Goal: Transaction & Acquisition: Obtain resource

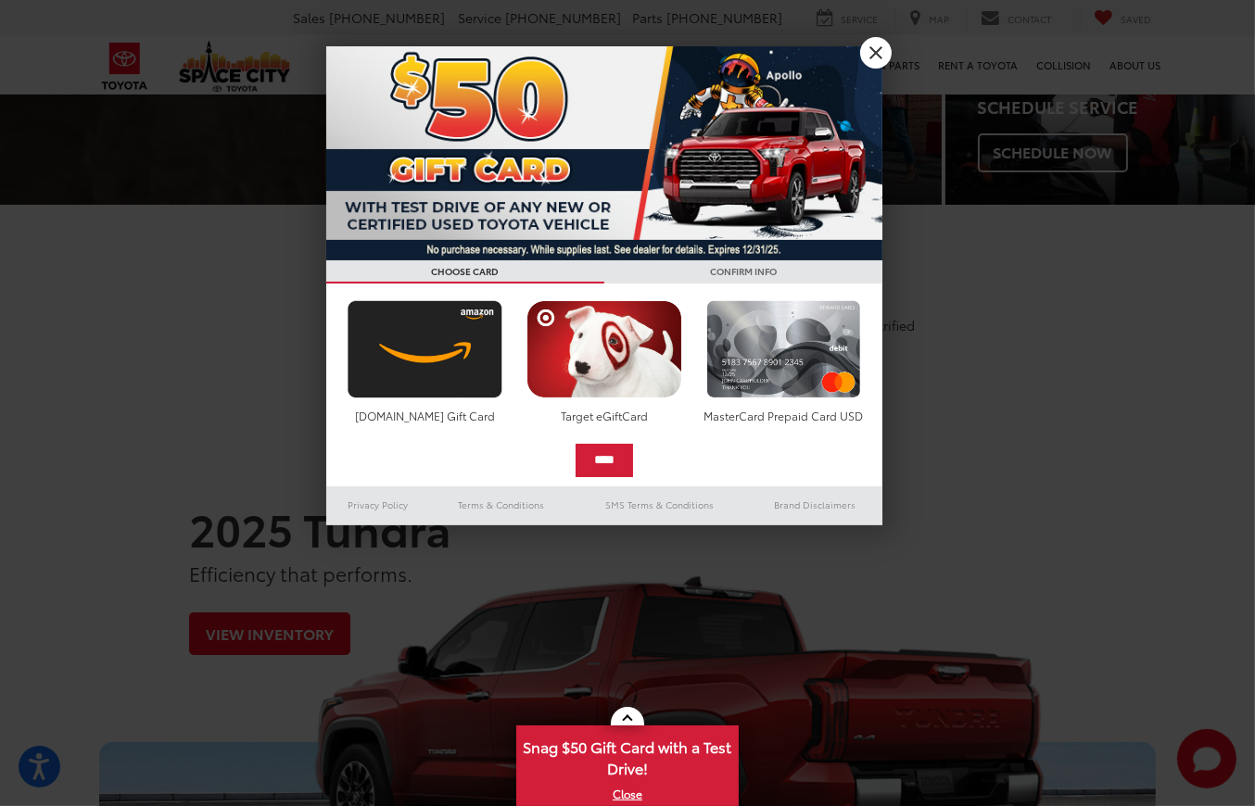
scroll to position [93, 0]
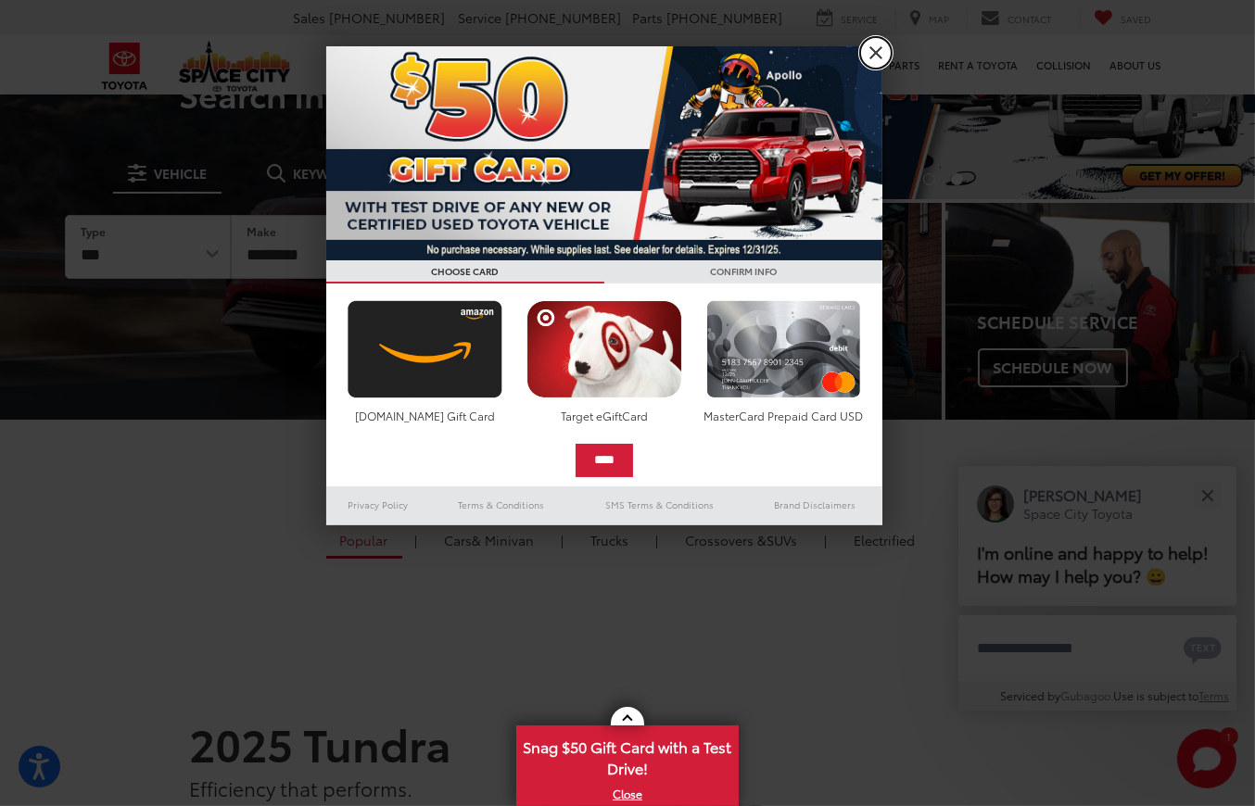
click at [878, 52] on link "X" at bounding box center [876, 53] width 32 height 32
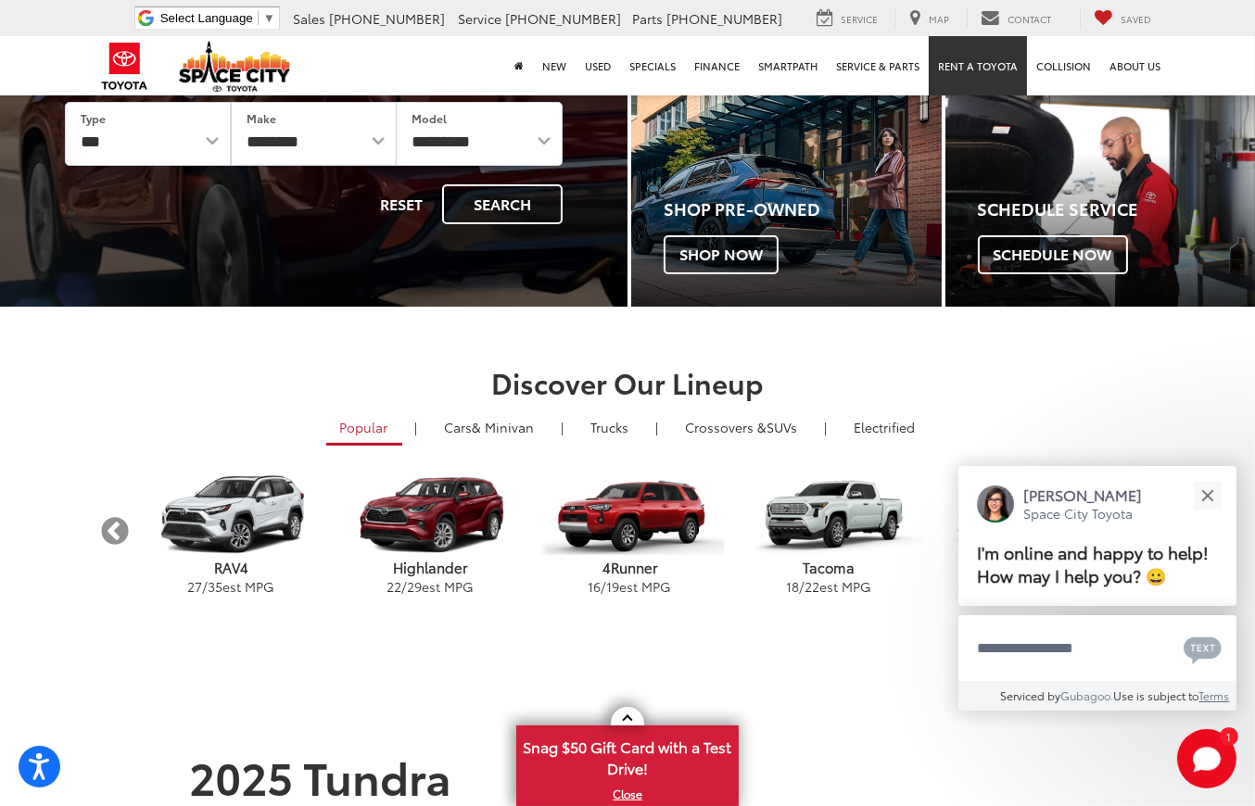
scroll to position [0, 0]
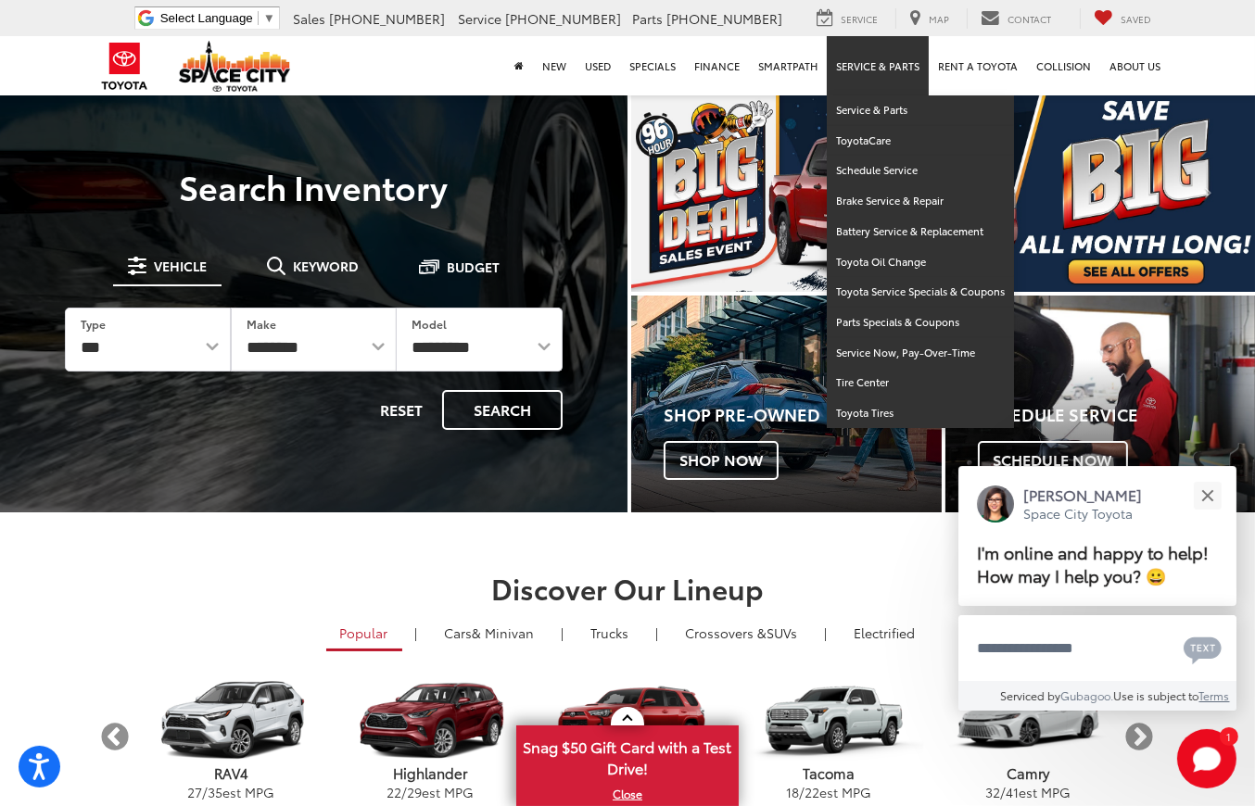
click at [880, 65] on link "Service & Parts" at bounding box center [878, 65] width 102 height 59
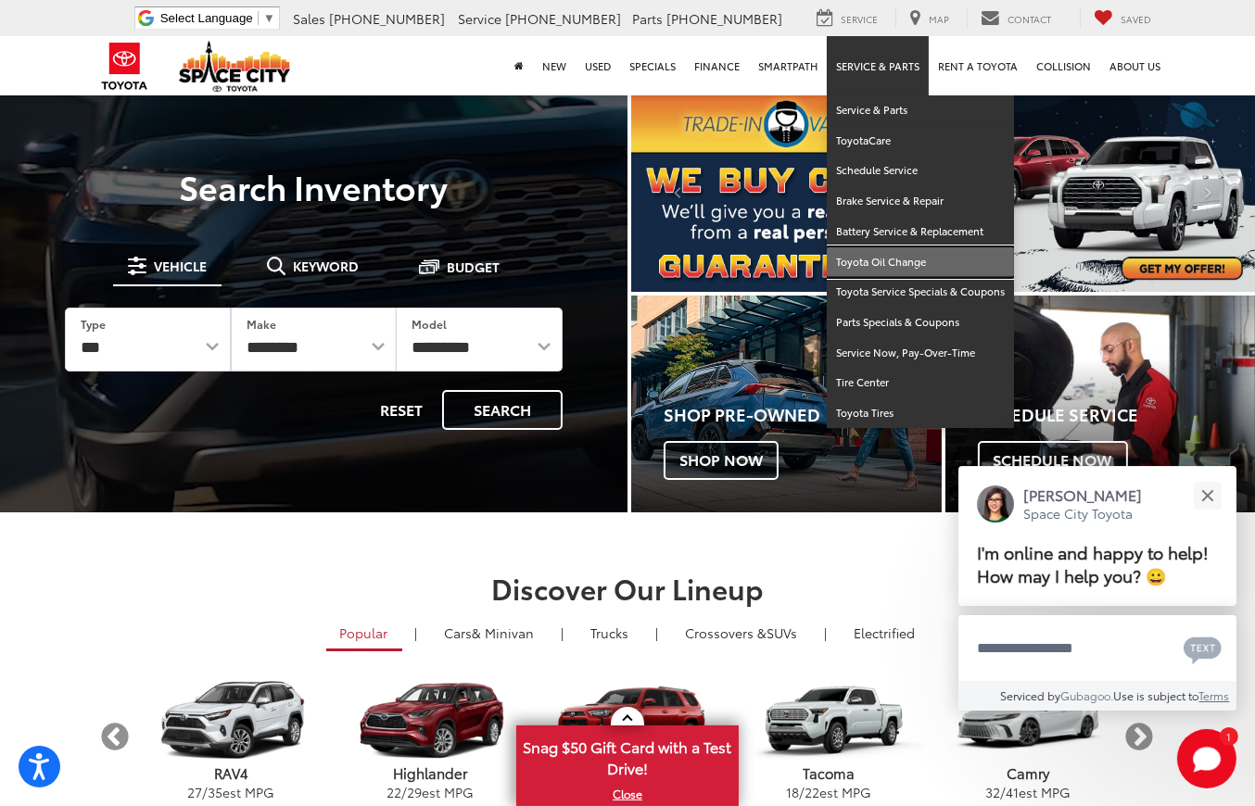
click at [879, 259] on link "Toyota Oil Change" at bounding box center [920, 262] width 187 height 31
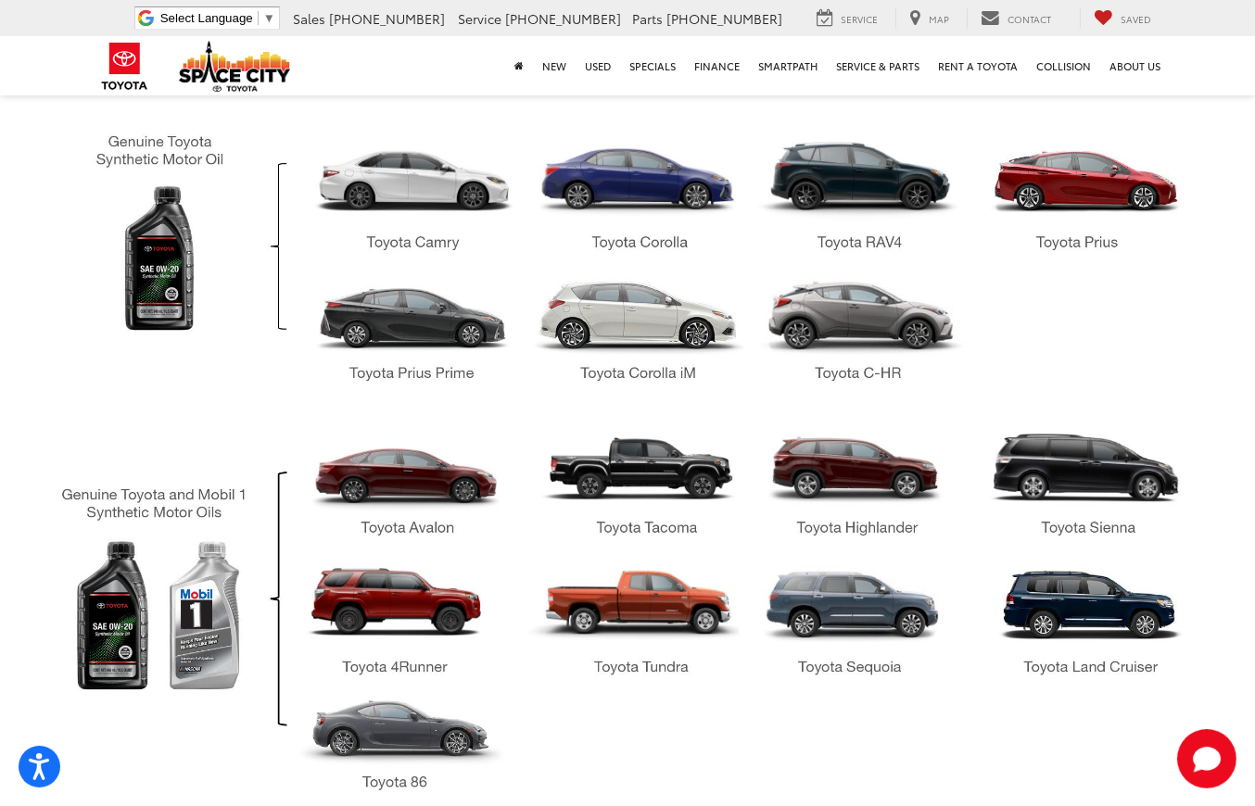
scroll to position [1507, 0]
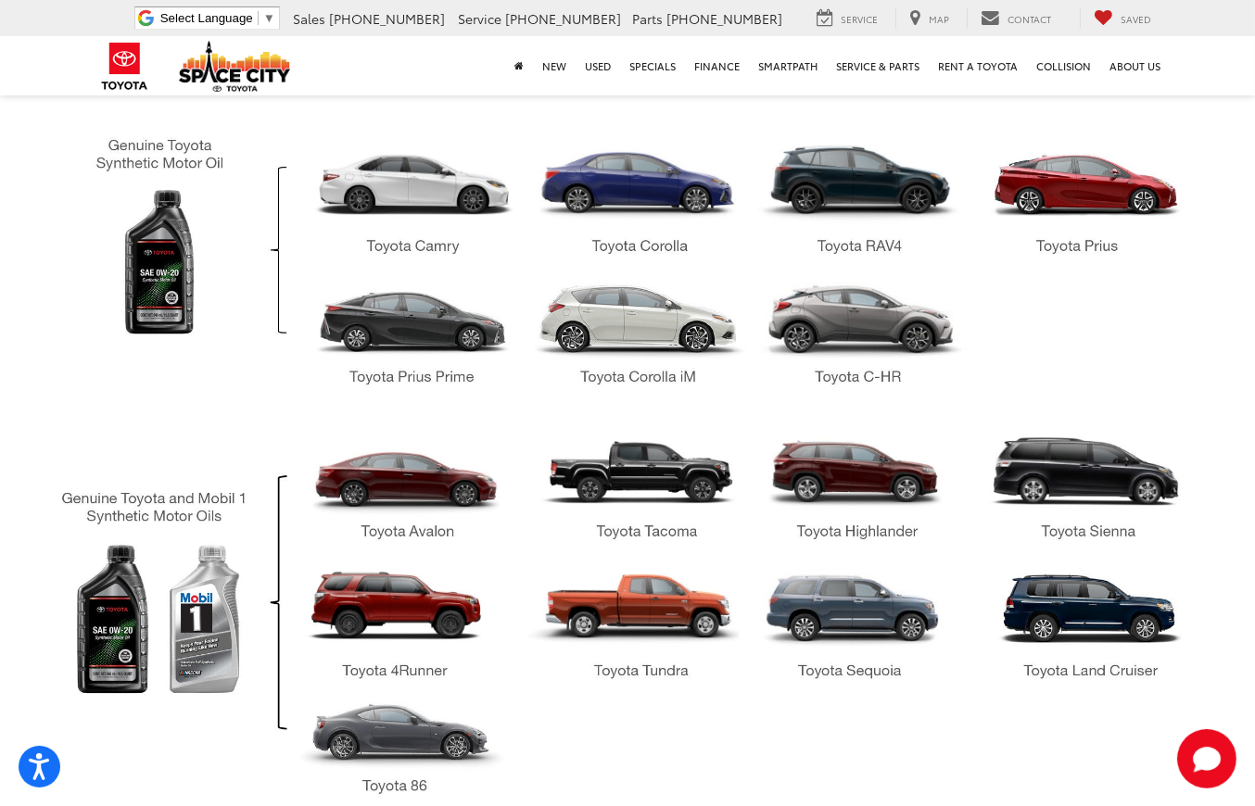
click at [156, 263] on img "Which Oil Should I Use | Space City Toyota in Humble TX" at bounding box center [627, 408] width 1214 height 817
click at [193, 151] on img "Which Oil Should I Use | Space City Toyota in Humble TX" at bounding box center [627, 408] width 1214 height 817
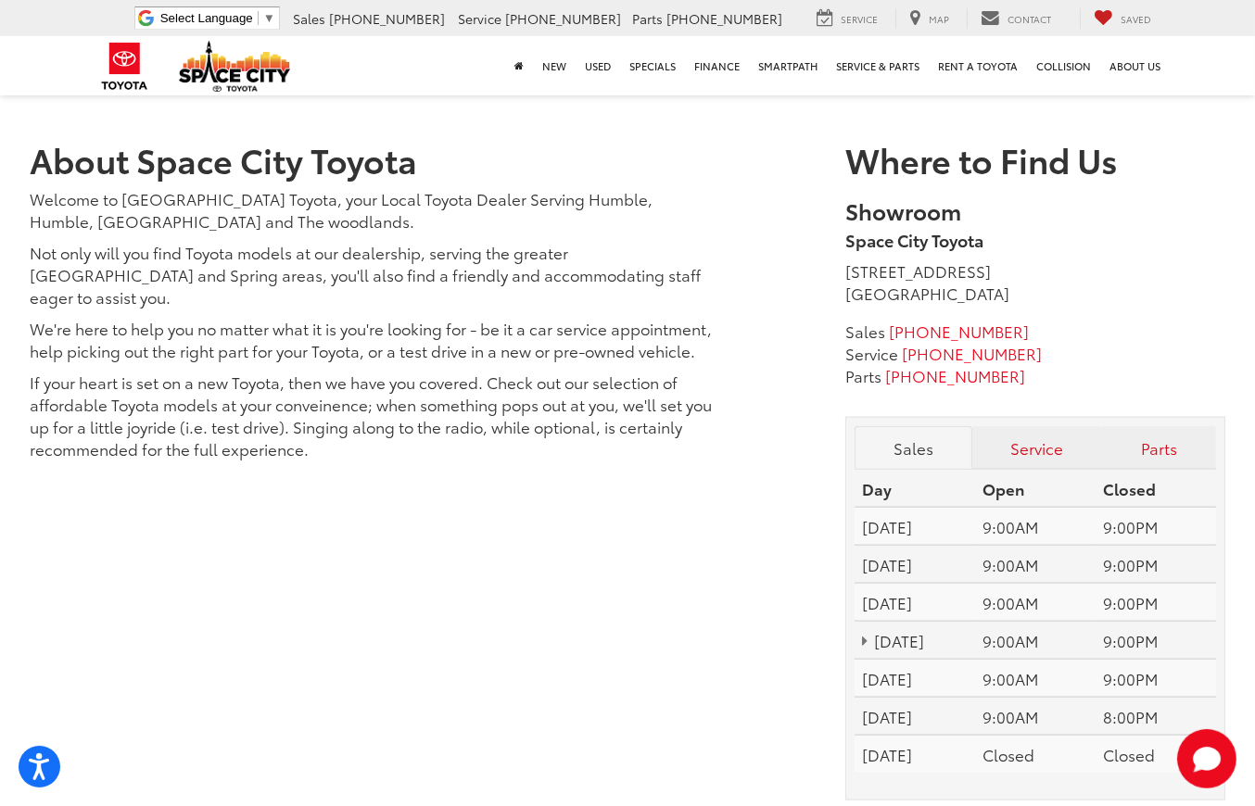
scroll to position [2897, 0]
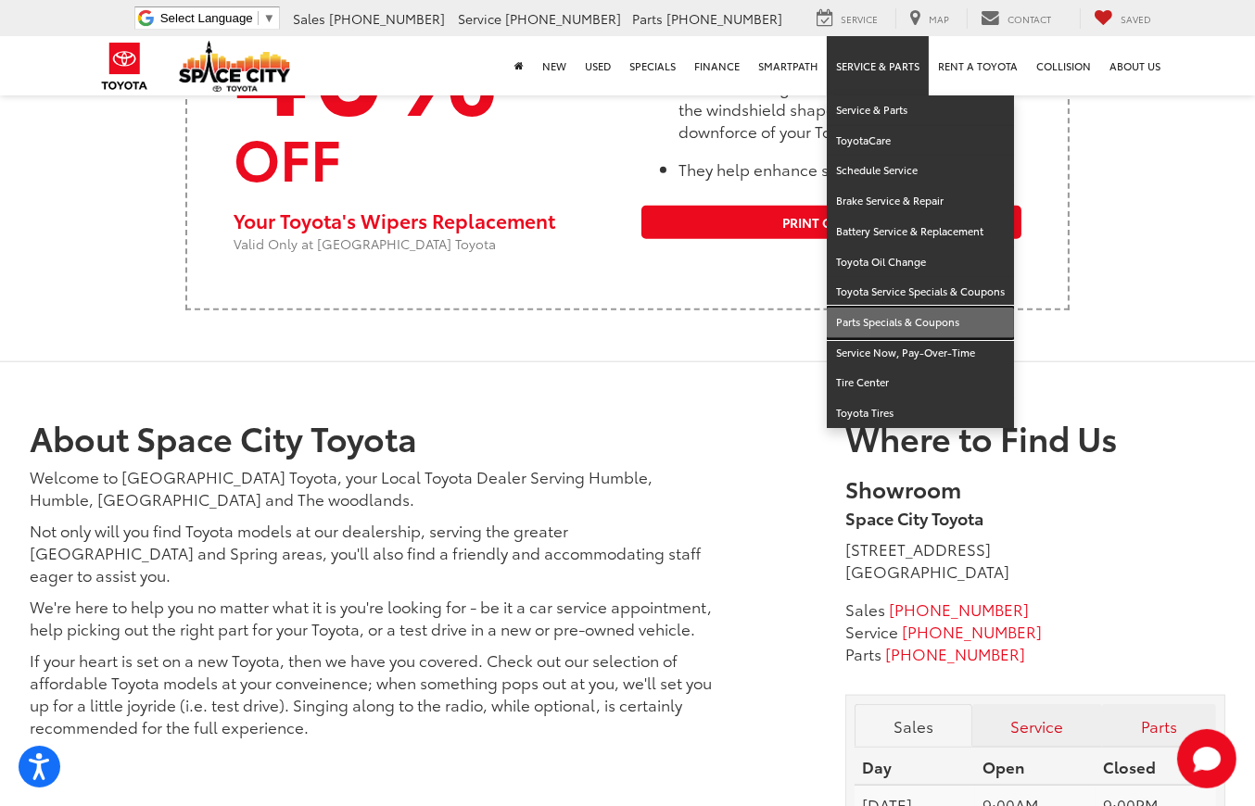
click at [892, 322] on link "Parts Specials & Coupons" at bounding box center [920, 323] width 187 height 31
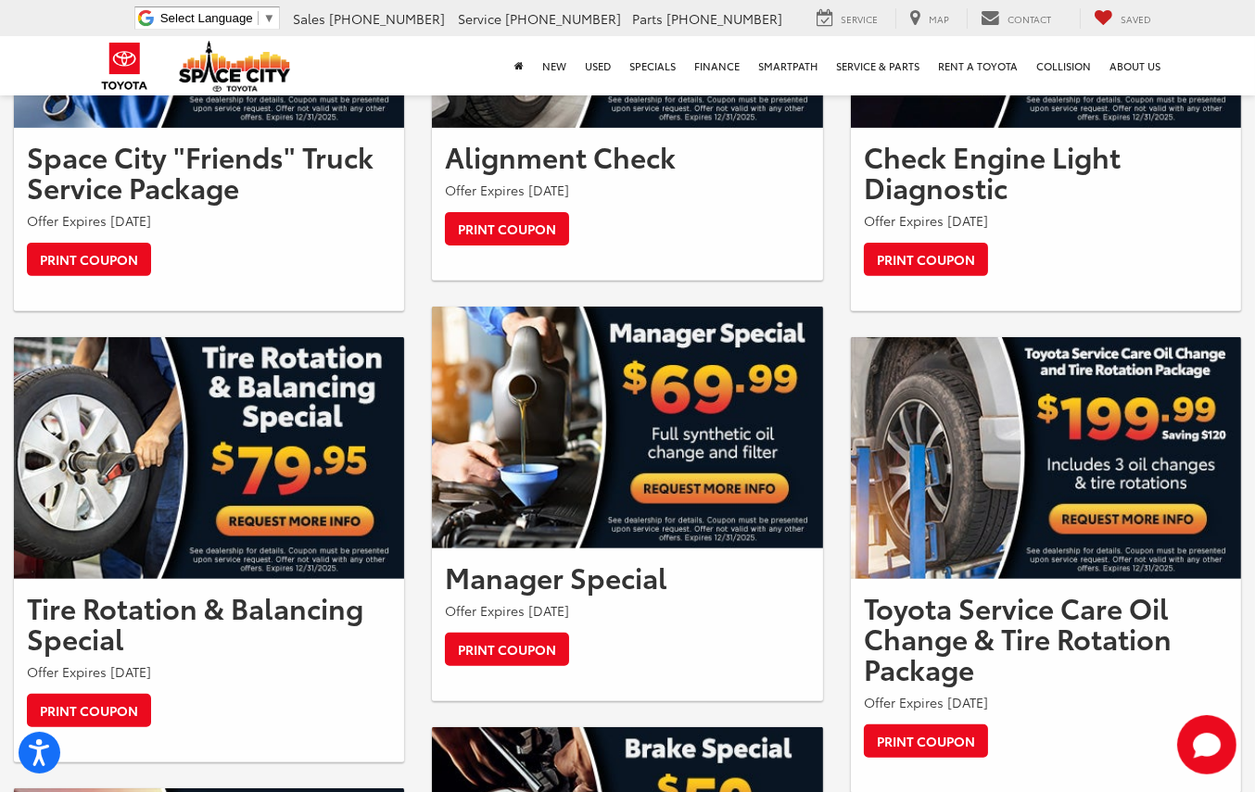
scroll to position [1019, 0]
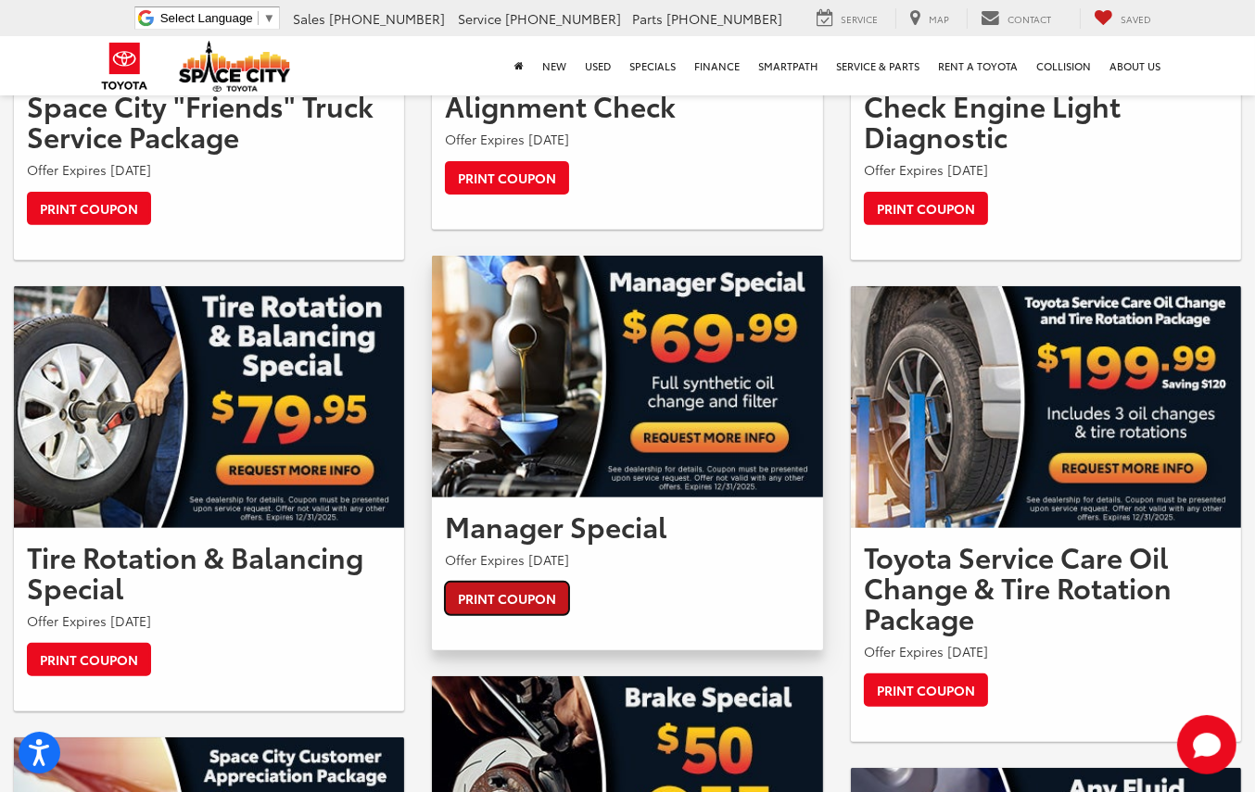
click at [512, 585] on link "Print Coupon" at bounding box center [507, 598] width 124 height 33
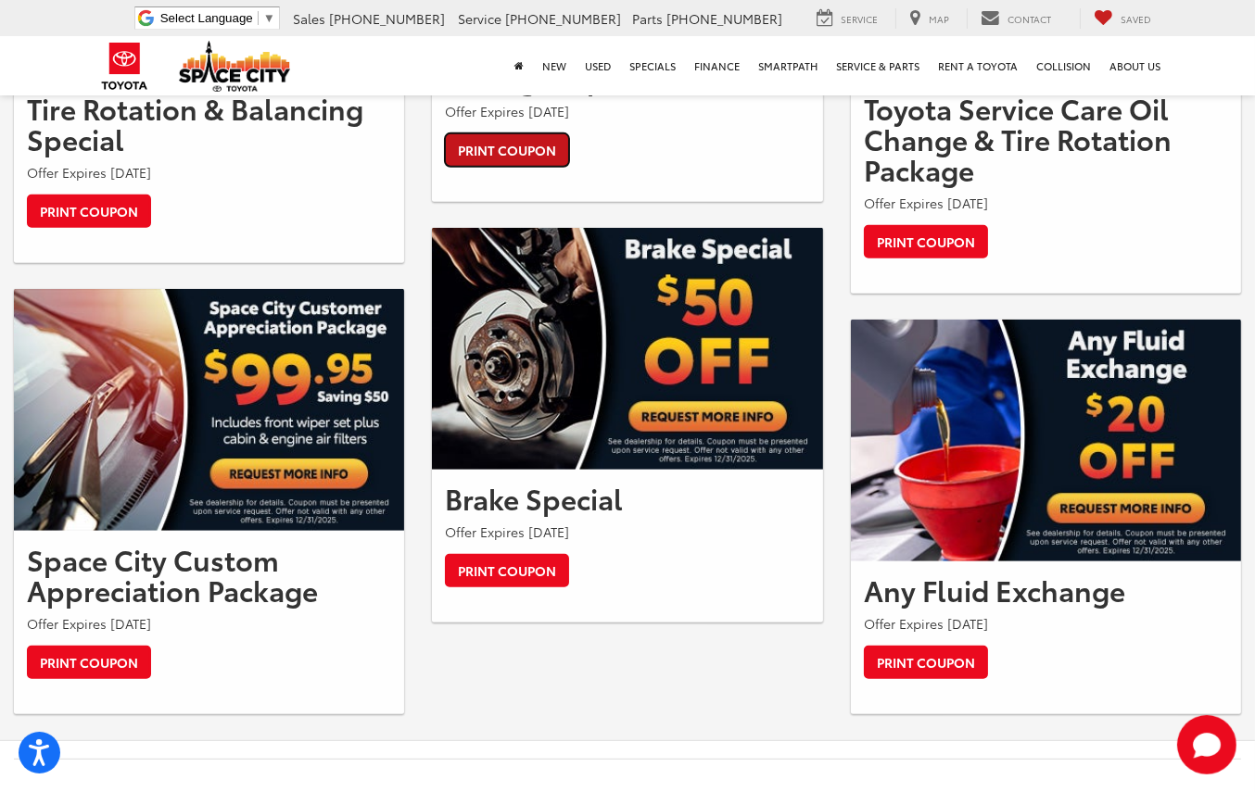
scroll to position [1483, 0]
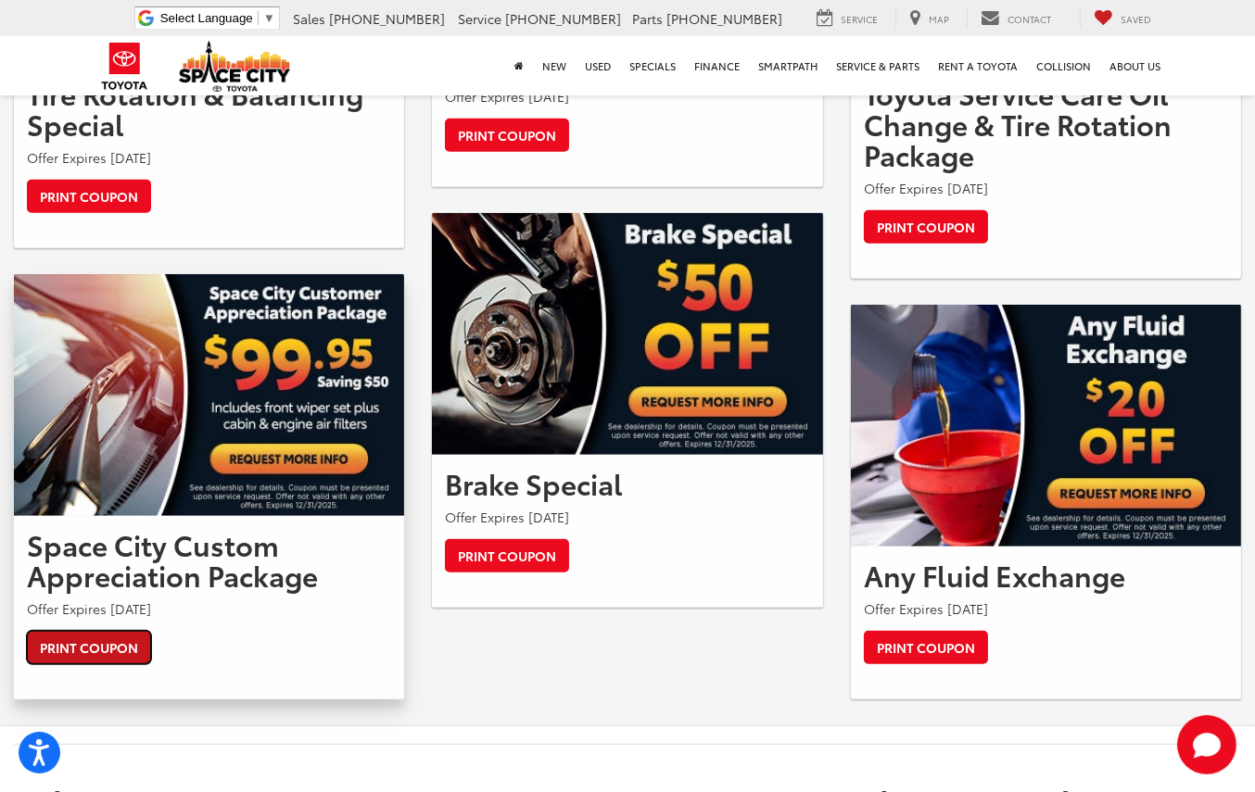
click at [85, 648] on link "Print Coupon" at bounding box center [89, 647] width 124 height 33
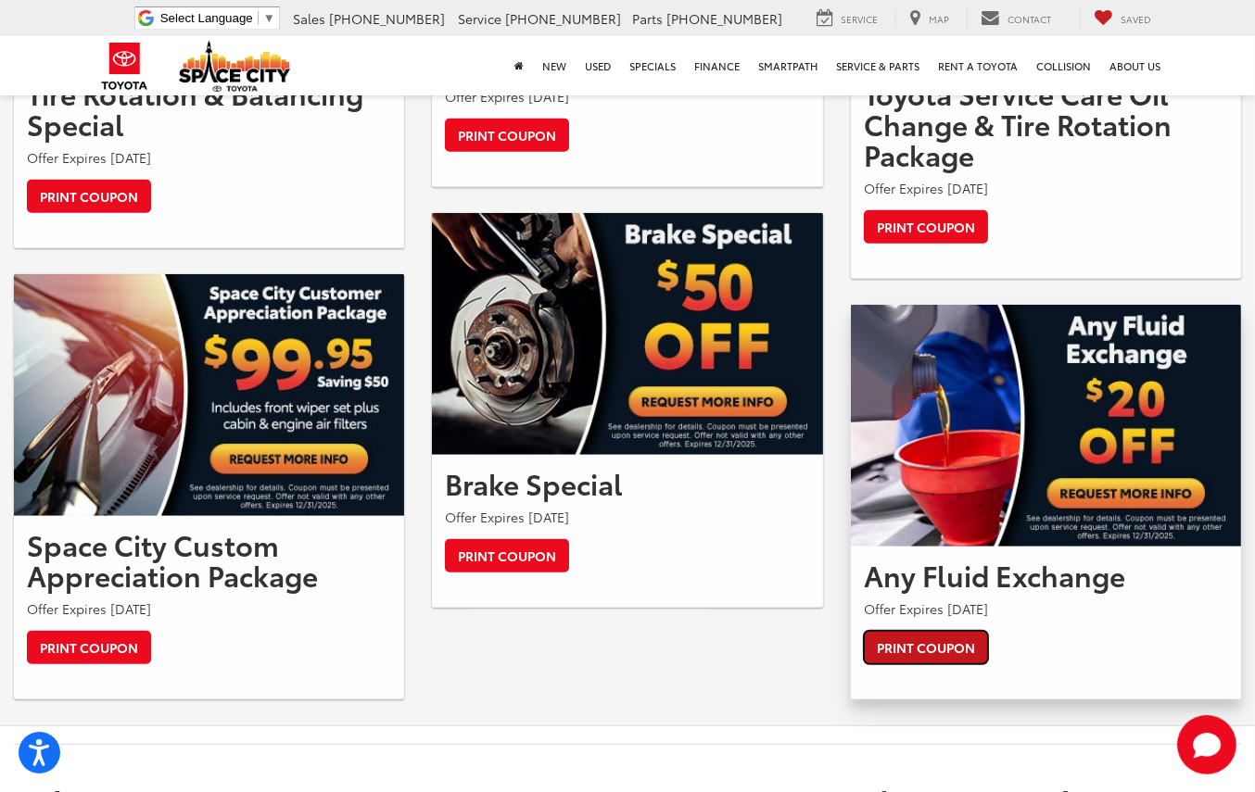
click at [932, 647] on link "Print Coupon" at bounding box center [926, 647] width 124 height 33
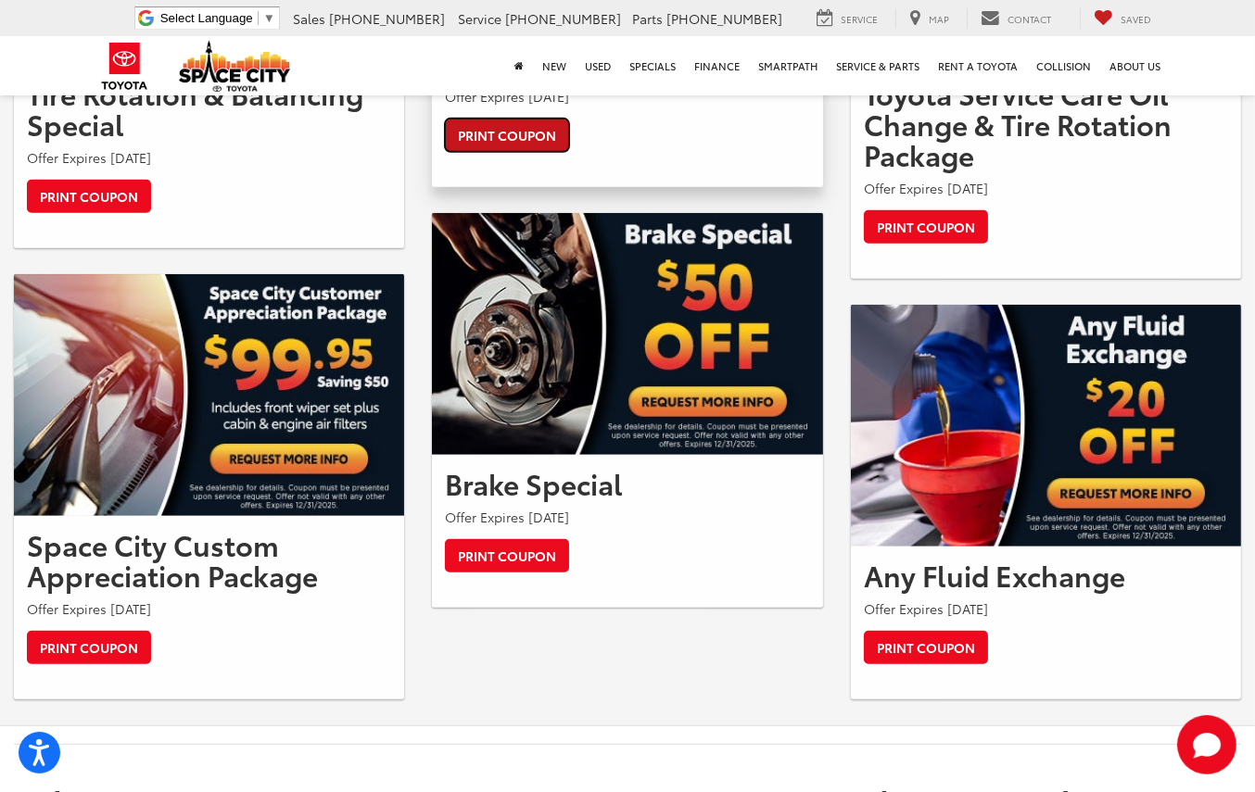
click at [519, 152] on link "Print Coupon" at bounding box center [507, 135] width 124 height 33
click at [538, 152] on link "Print Coupon" at bounding box center [507, 135] width 124 height 33
